Goal: Information Seeking & Learning: Learn about a topic

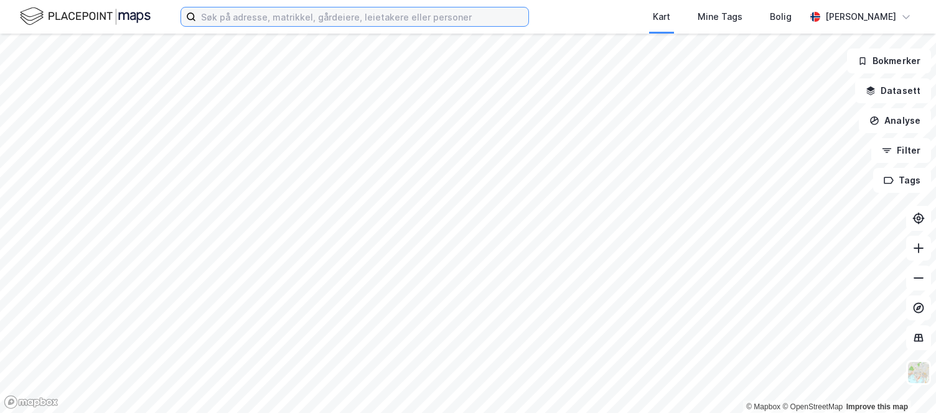
click at [240, 21] on input at bounding box center [362, 16] width 332 height 19
type input "l"
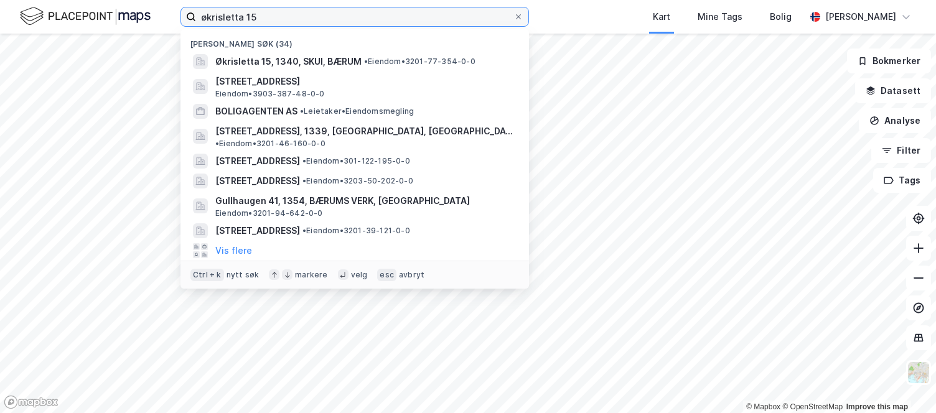
type input "økrisletta 15"
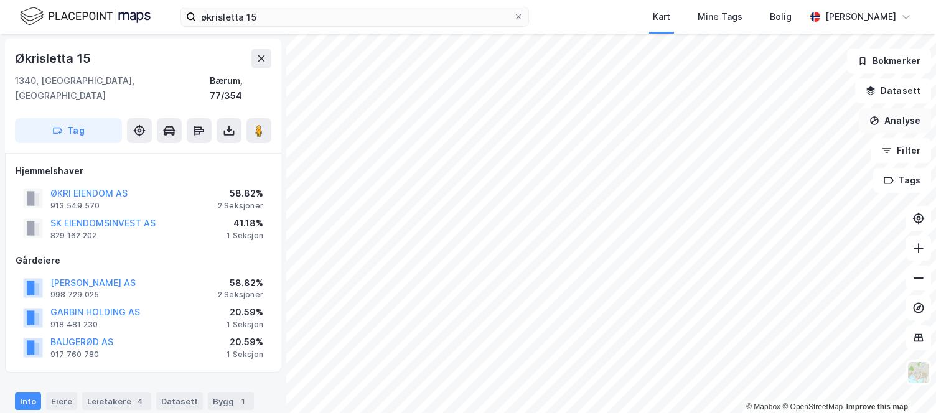
click at [902, 123] on button "Analyse" at bounding box center [895, 120] width 72 height 25
click at [895, 95] on button "Datasett" at bounding box center [893, 90] width 76 height 25
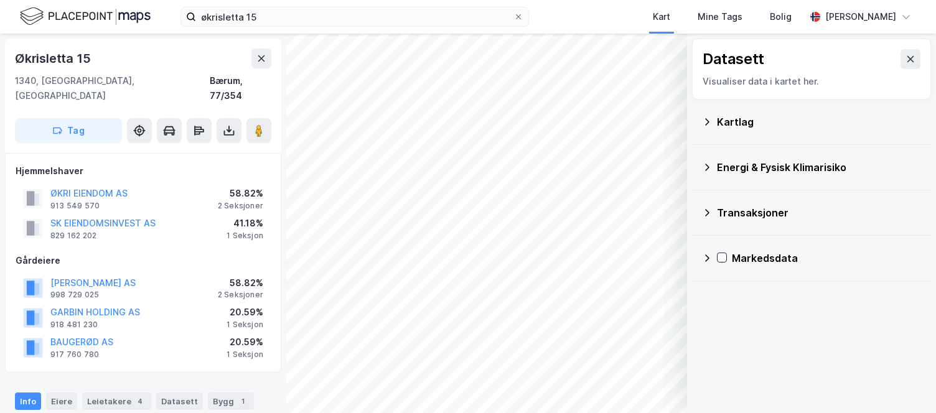
click at [707, 257] on icon at bounding box center [707, 258] width 10 height 10
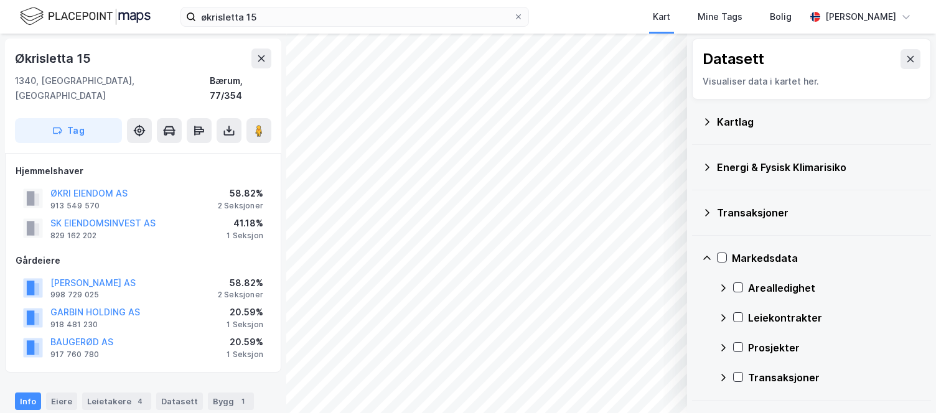
click at [705, 256] on icon at bounding box center [707, 258] width 10 height 10
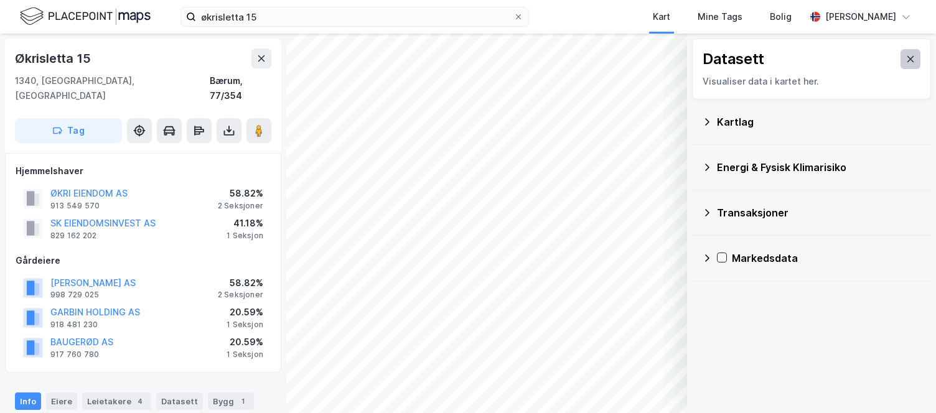
click at [902, 64] on button at bounding box center [911, 59] width 20 height 20
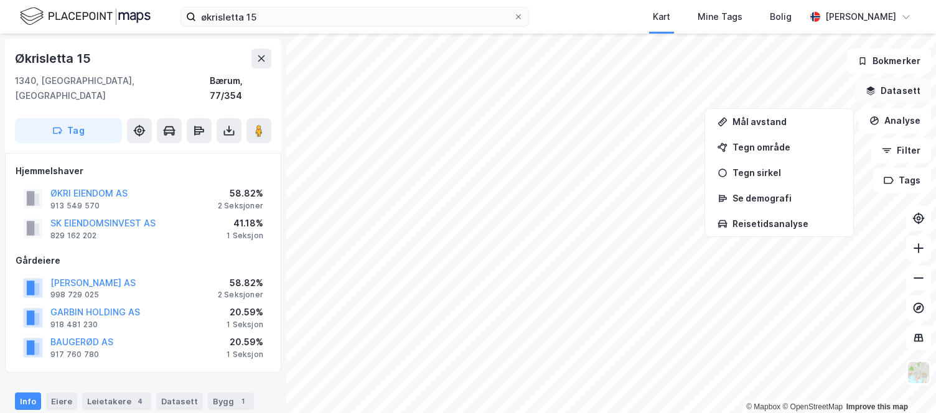
click at [901, 92] on button "Datasett" at bounding box center [893, 90] width 76 height 25
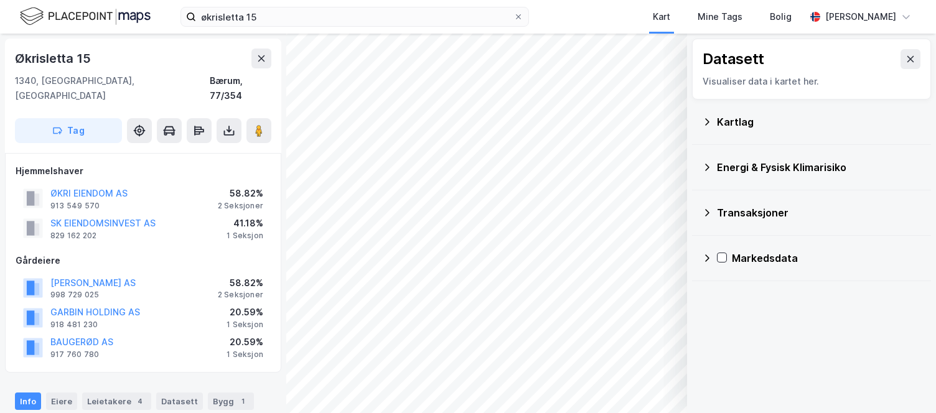
click at [820, 120] on div "Kartlag" at bounding box center [819, 122] width 204 height 15
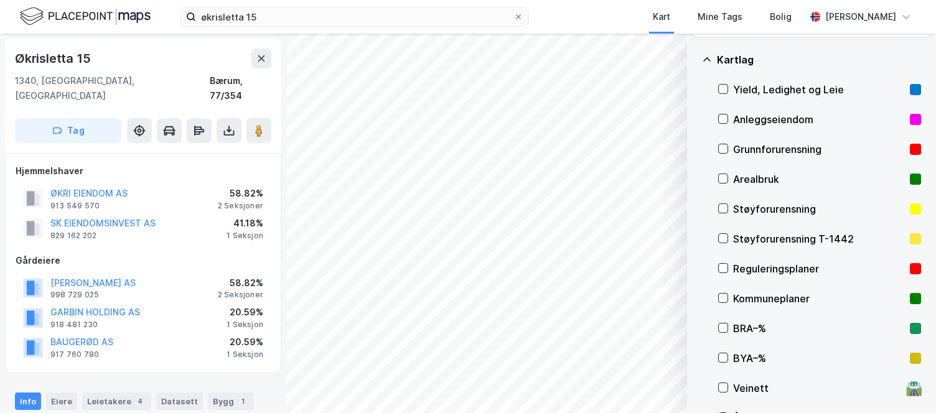
scroll to position [125, 0]
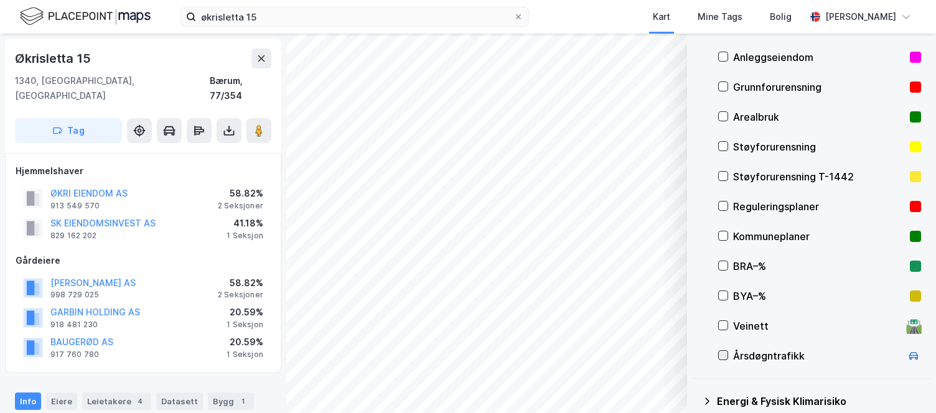
click at [723, 357] on icon at bounding box center [723, 356] width 7 height 4
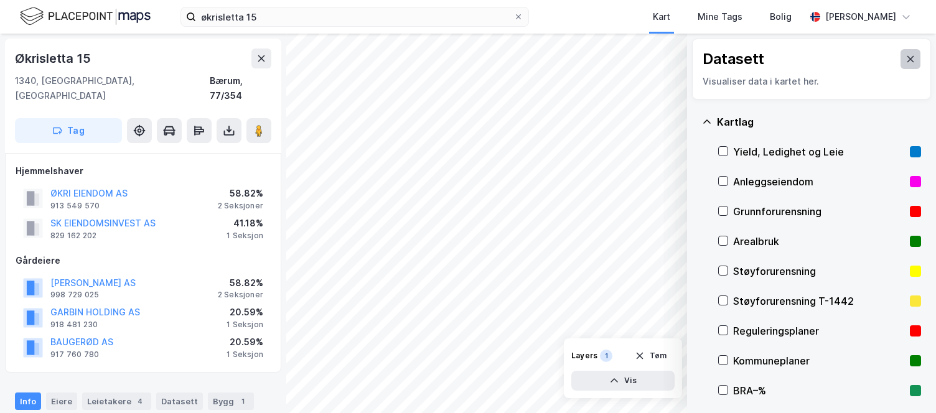
click at [901, 50] on button at bounding box center [911, 59] width 20 height 20
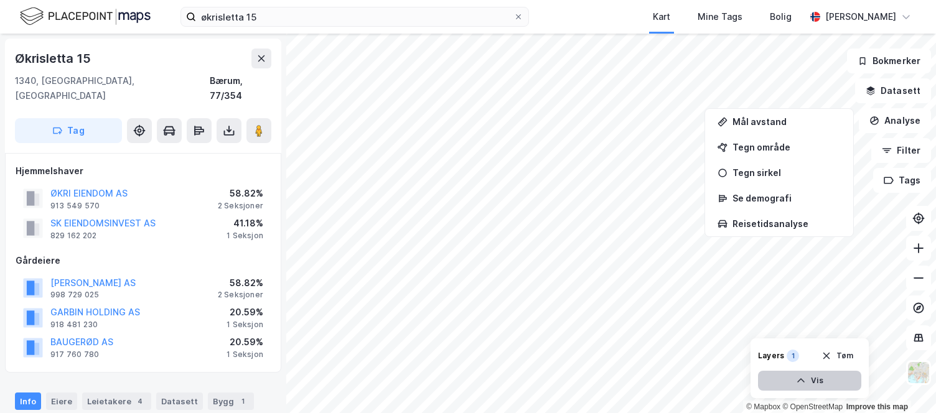
click at [804, 377] on icon "button" at bounding box center [801, 381] width 10 height 10
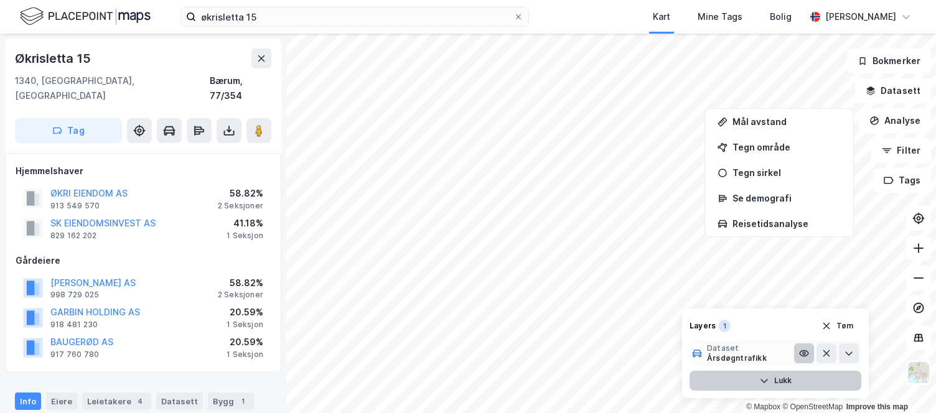
click at [804, 351] on icon at bounding box center [804, 354] width 9 height 6
